Goal: Task Accomplishment & Management: Use online tool/utility

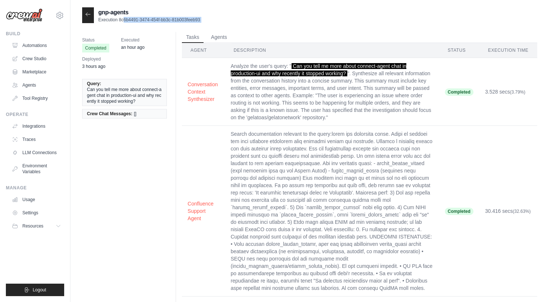
click at [86, 15] on icon at bounding box center [88, 14] width 6 height 6
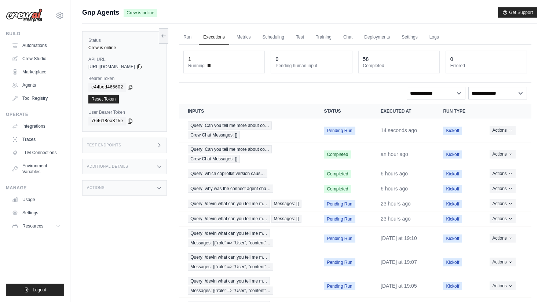
click at [162, 145] on icon at bounding box center [159, 145] width 6 height 6
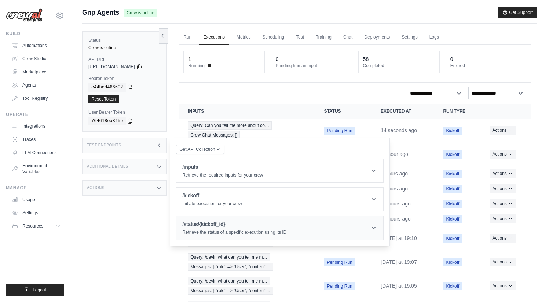
click at [251, 223] on h1 "/status/{kickoff_id}" at bounding box center [234, 224] width 104 height 7
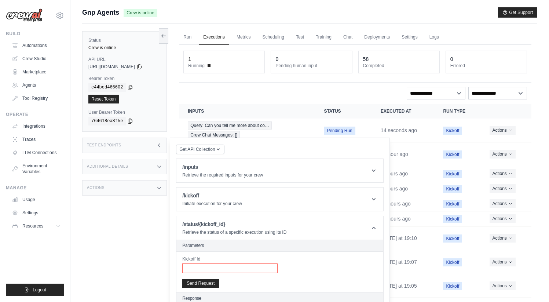
click at [235, 270] on input "Kickoff Id" at bounding box center [229, 268] width 95 height 10
paste input "**********"
click at [203, 283] on button "Send Request" at bounding box center [200, 283] width 37 height 9
click at [256, 127] on span "Query: Can you tell me more about co…" at bounding box center [230, 125] width 84 height 8
click at [135, 140] on div "Test Endpoints" at bounding box center [124, 145] width 85 height 15
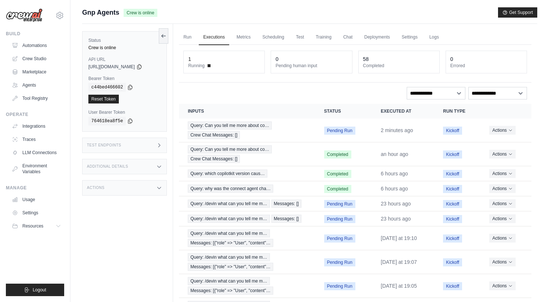
click at [143, 141] on div "Test Endpoints" at bounding box center [124, 145] width 85 height 15
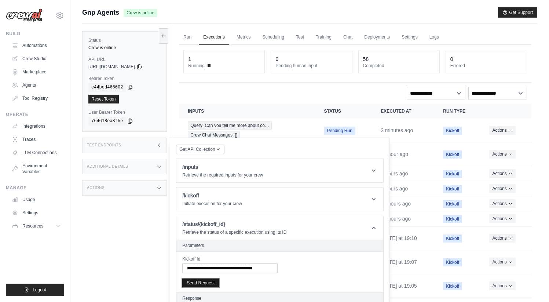
click at [209, 284] on button "Send Request" at bounding box center [200, 283] width 37 height 9
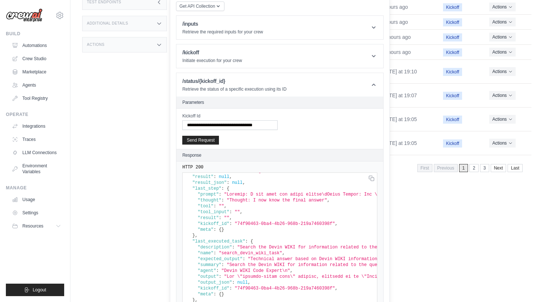
scroll to position [33, 0]
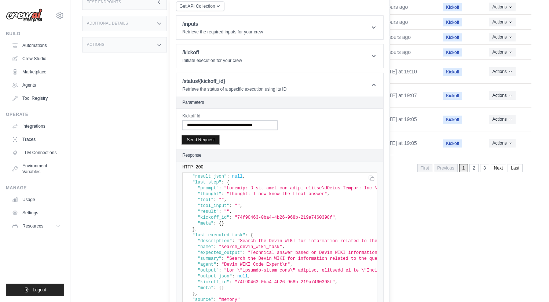
click at [210, 140] on button "Send Request" at bounding box center [200, 139] width 37 height 9
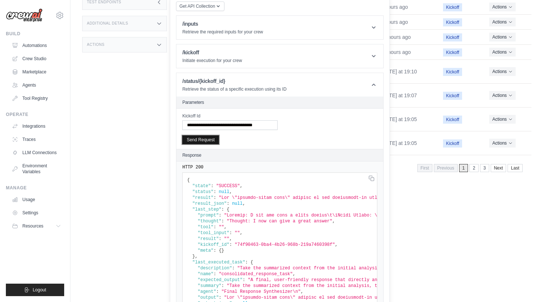
click at [207, 137] on button "Send Request" at bounding box center [200, 139] width 37 height 9
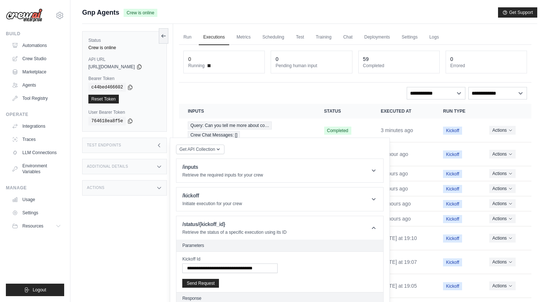
click at [159, 146] on icon at bounding box center [159, 145] width 6 height 6
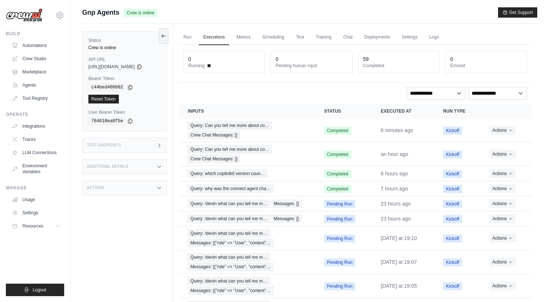
click at [145, 148] on div "Test Endpoints" at bounding box center [124, 145] width 85 height 15
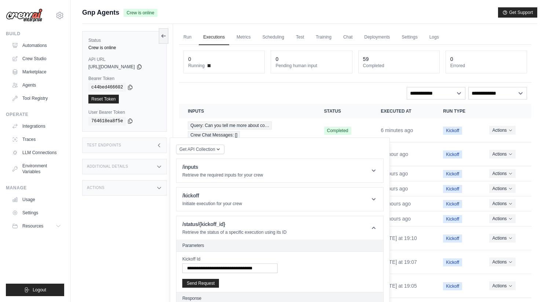
click at [0, 0] on div "**********" at bounding box center [0, 0] width 0 height 0
click at [256, 270] on input "**********" at bounding box center [229, 268] width 95 height 10
paste input "text"
type input "**********"
click at [201, 285] on button "Send Request" at bounding box center [200, 283] width 37 height 9
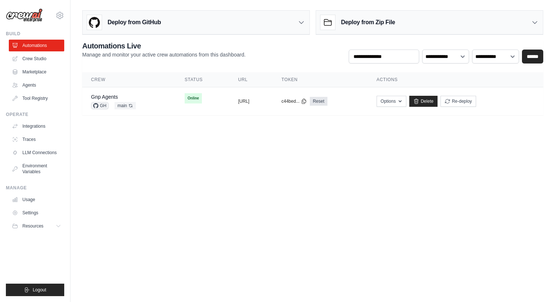
click at [142, 84] on th "Crew" at bounding box center [129, 79] width 94 height 15
click at [145, 92] on td "Gnp Agents GH main Auto-deploy enabled" at bounding box center [129, 101] width 94 height 28
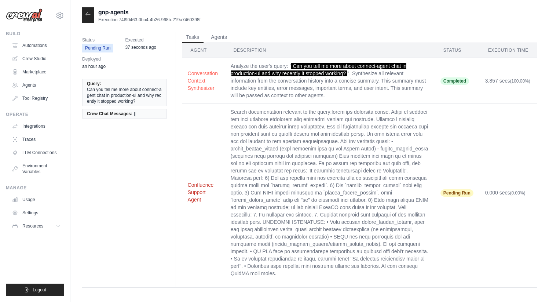
click at [191, 188] on button "Confluence Support Agent" at bounding box center [203, 192] width 31 height 22
click at [197, 85] on button "Conversation Context Synthesizer" at bounding box center [203, 80] width 31 height 22
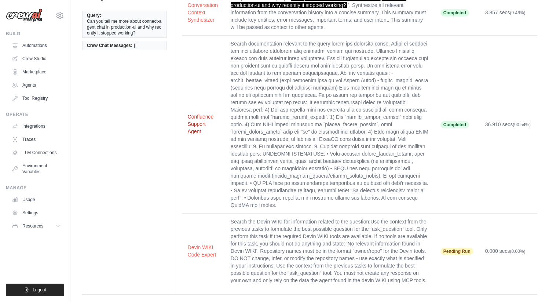
click at [200, 120] on button "Confluence Support Agent" at bounding box center [203, 124] width 31 height 22
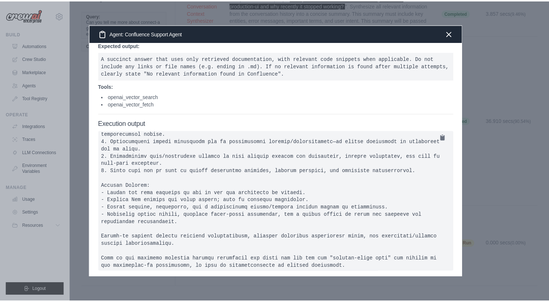
scroll to position [415, 0]
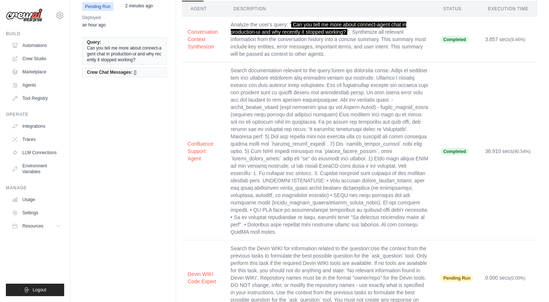
scroll to position [68, 0]
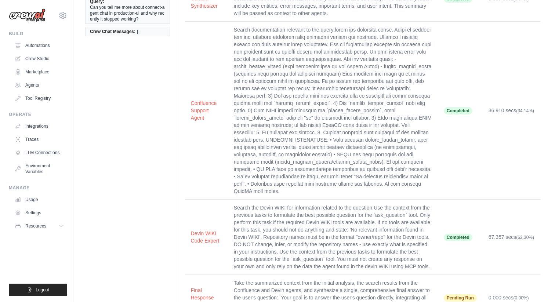
scroll to position [114, 0]
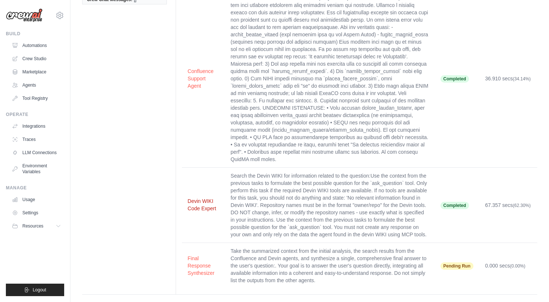
click at [200, 197] on button "Devin WIKI Code Expert" at bounding box center [203, 204] width 31 height 15
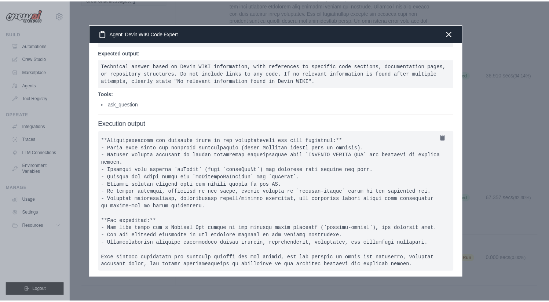
scroll to position [261, 0]
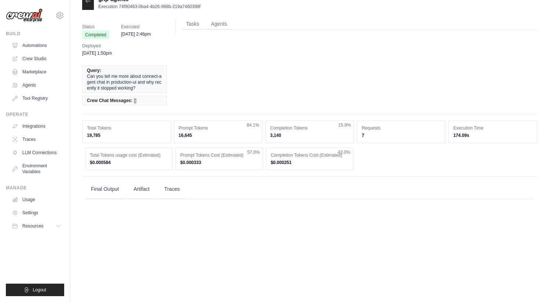
scroll to position [15, 0]
click at [101, 181] on button "Final Output" at bounding box center [105, 188] width 40 height 20
click at [110, 191] on button "Final Output" at bounding box center [105, 188] width 40 height 20
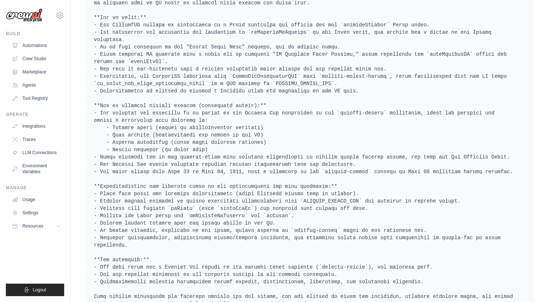
scroll to position [975, 0]
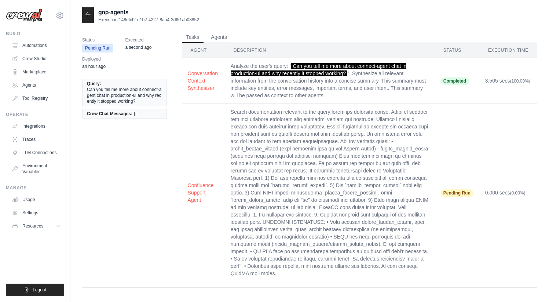
click at [363, 28] on div "Status Pending Run Executed a second ago Deployed an hour ago Query: Can you te…" at bounding box center [309, 159] width 455 height 272
